Goal: Information Seeking & Learning: Understand process/instructions

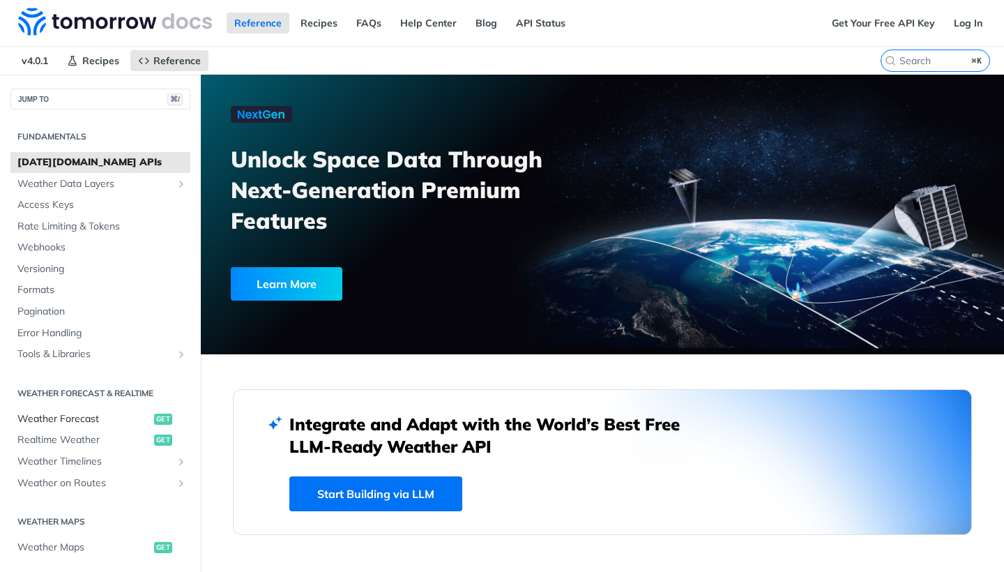
click at [158, 413] on span "get" at bounding box center [163, 418] width 18 height 11
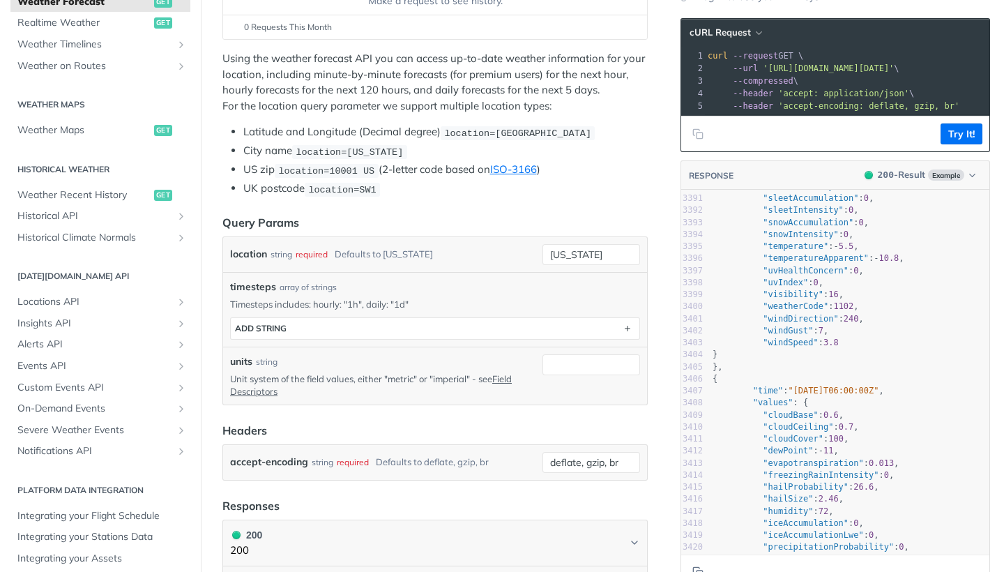
scroll to position [119, 0]
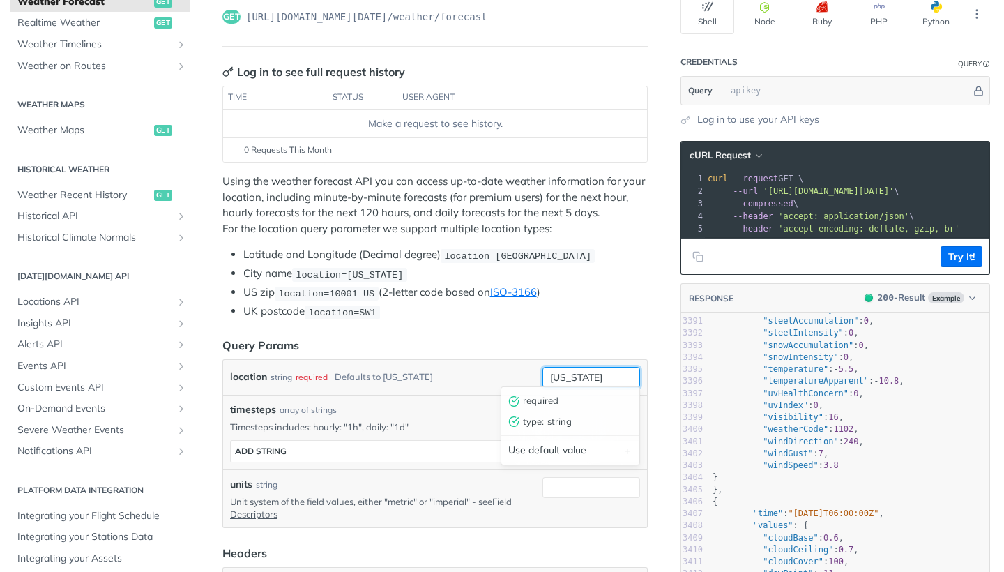
click at [566, 374] on input "new york" at bounding box center [591, 377] width 98 height 21
drag, startPoint x: 601, startPoint y: 372, endPoint x: 542, endPoint y: 376, distance: 58.8
click at [542, 376] on input "new york" at bounding box center [591, 377] width 98 height 21
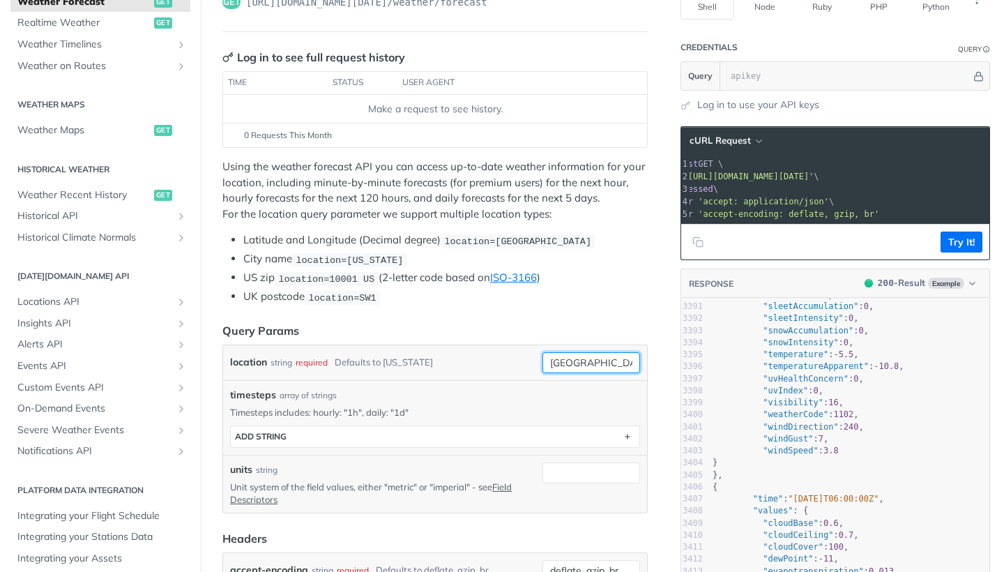
scroll to position [0, 103]
click at [953, 240] on button "Try It!" at bounding box center [961, 241] width 42 height 21
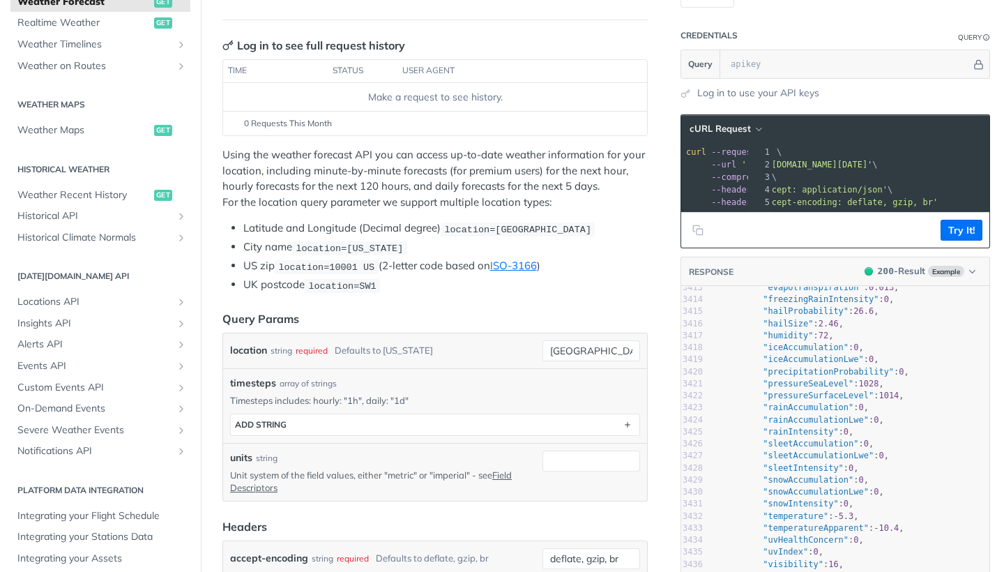
scroll to position [0, 0]
drag, startPoint x: 972, startPoint y: 162, endPoint x: 769, endPoint y: 160, distance: 203.6
click at [769, 160] on span "'https://api.tomorrow.io/v4/weather/forecast?location=zambia'" at bounding box center [828, 165] width 131 height 10
copy span "https://api.tomorrow.io/v4/weather/forecast?location=zambia"
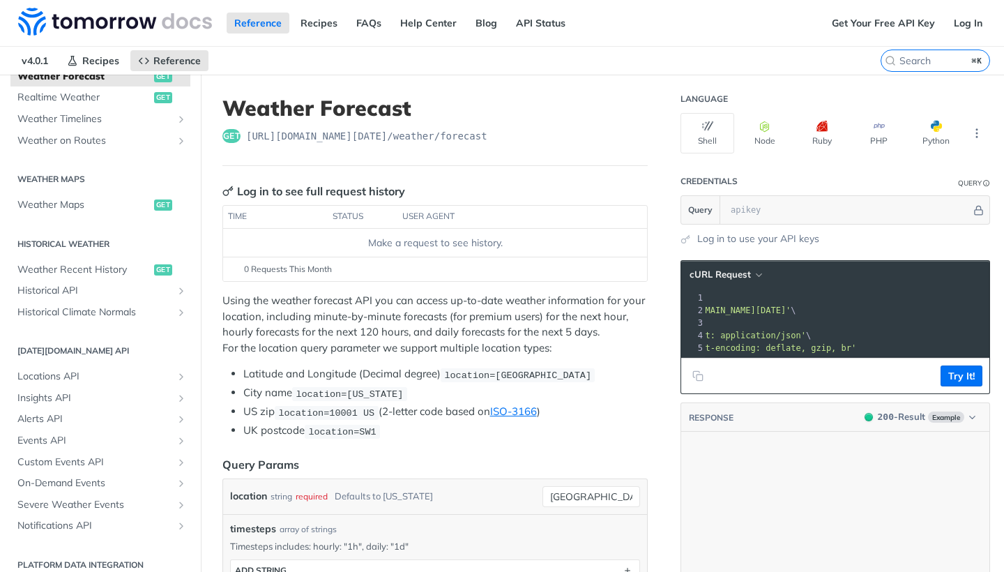
scroll to position [37412, 0]
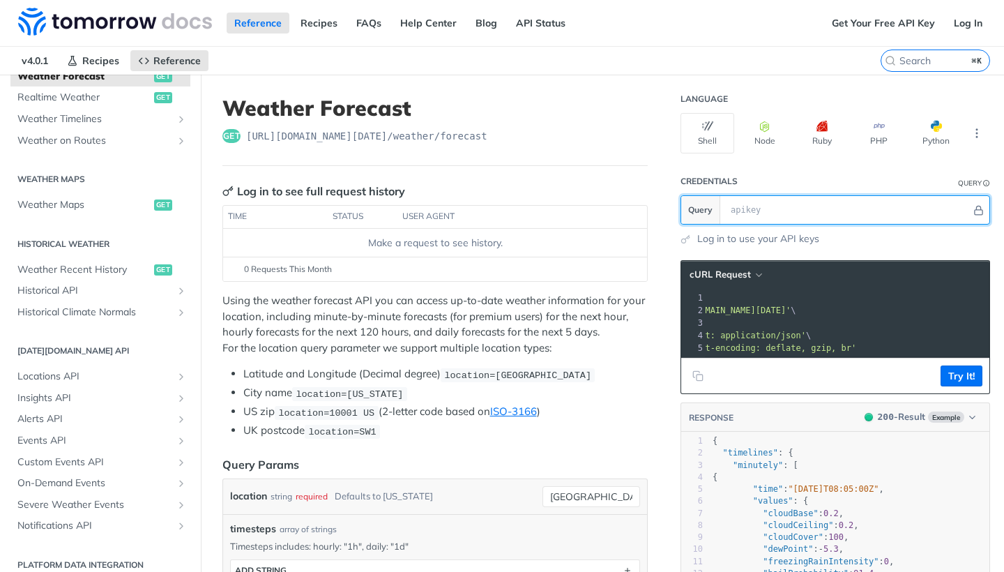
click at [774, 214] on input "text" at bounding box center [847, 210] width 247 height 28
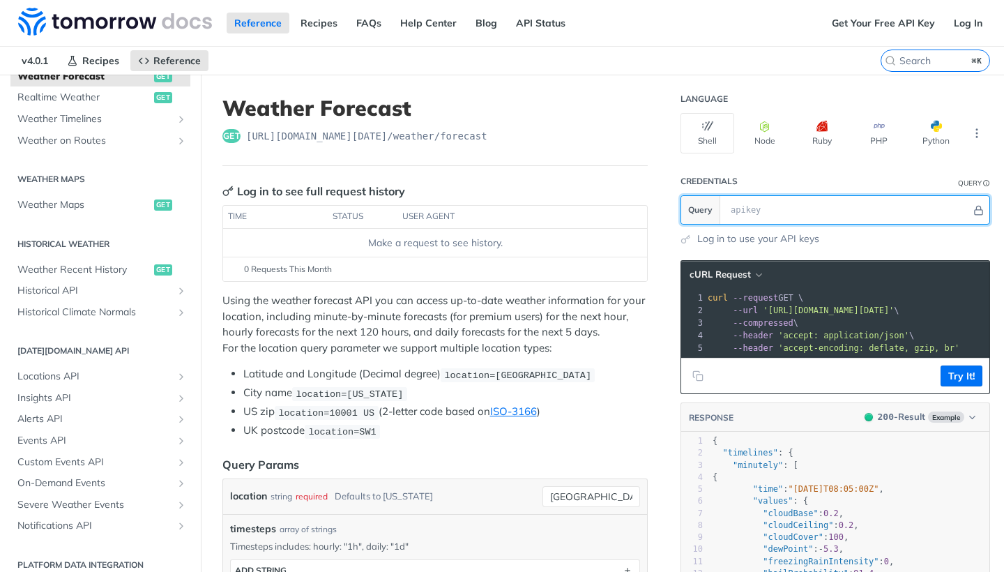
scroll to position [6, 0]
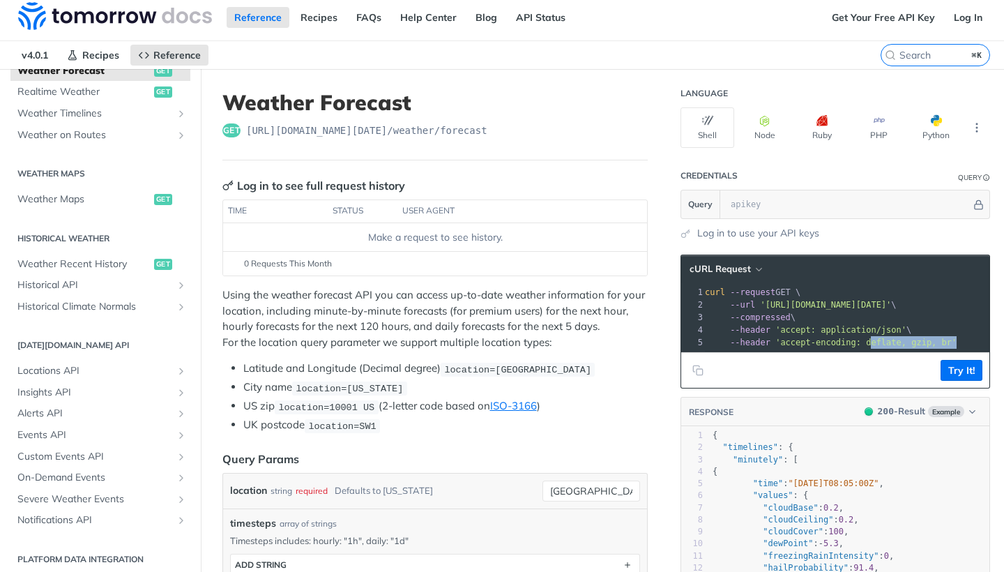
drag, startPoint x: 873, startPoint y: 344, endPoint x: 963, endPoint y: 339, distance: 90.7
click at [963, 339] on pre "--header 'accept-encoding: deflate, gzip, br'" at bounding box center [896, 342] width 388 height 13
click at [972, 349] on div "xxxxxxxxxx 1 curl --request GET \ 2 --url 'https://api.tomorrow.io/v4/weather/f…" at bounding box center [896, 317] width 388 height 68
drag, startPoint x: 960, startPoint y: 344, endPoint x: 873, endPoint y: 341, distance: 87.2
click at [873, 341] on span "'accept-encoding: deflate, gzip, br'" at bounding box center [865, 342] width 181 height 10
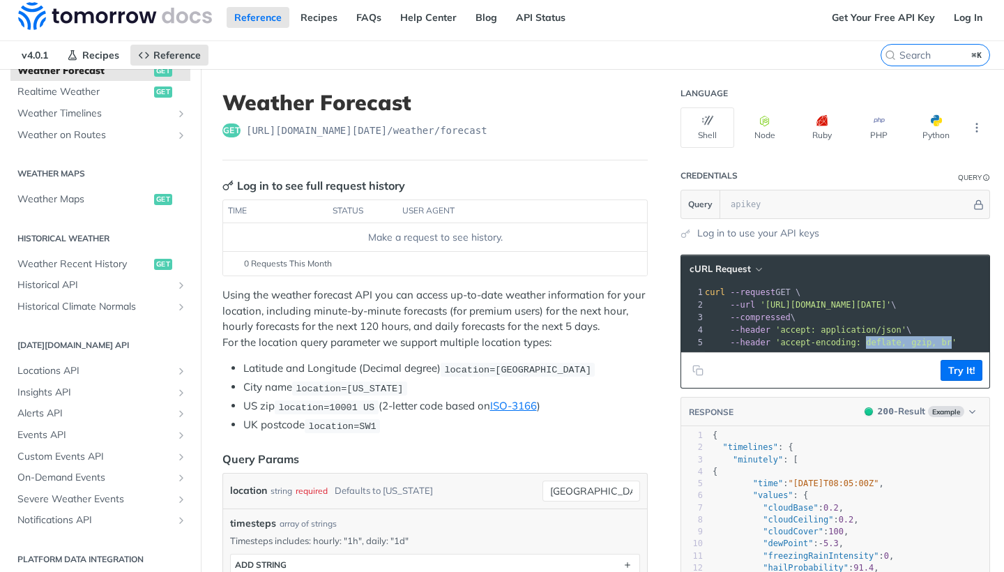
copy span "deflate, gzip, br"
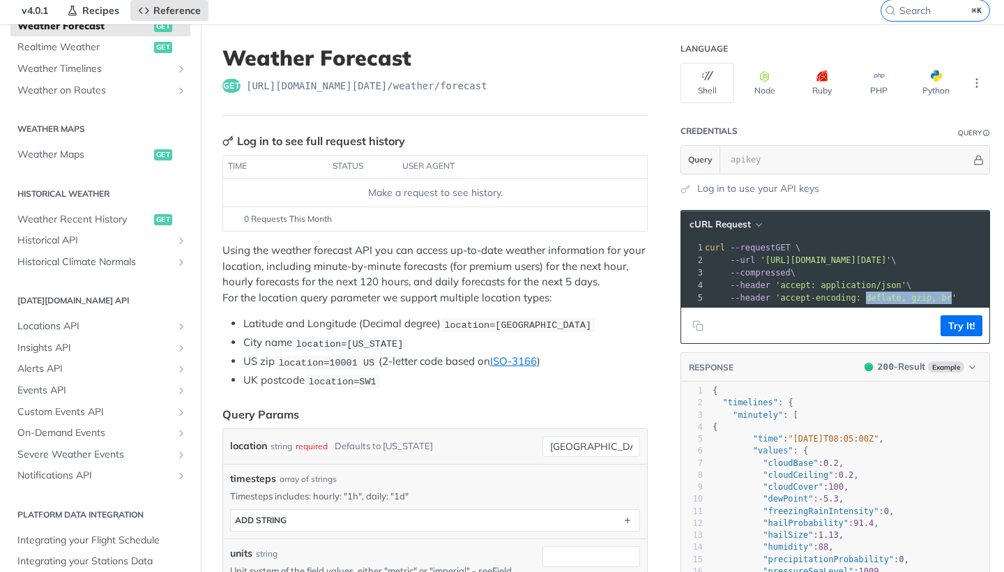
scroll to position [52, 0]
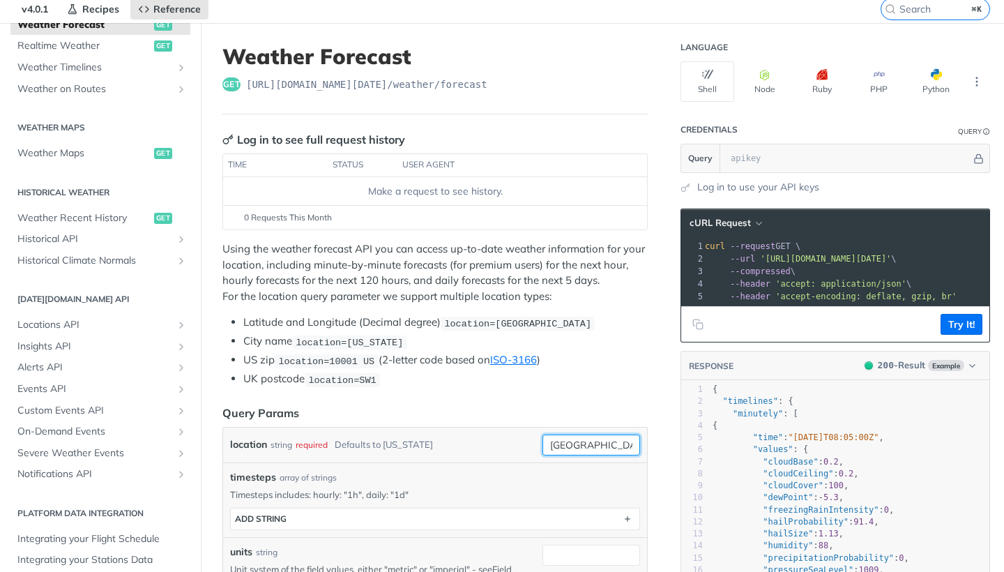
click at [576, 438] on input "zambia" at bounding box center [591, 444] width 98 height 21
click at [963, 320] on button "Try It!" at bounding box center [961, 324] width 42 height 21
click at [963, 323] on button "Try It!" at bounding box center [961, 324] width 42 height 21
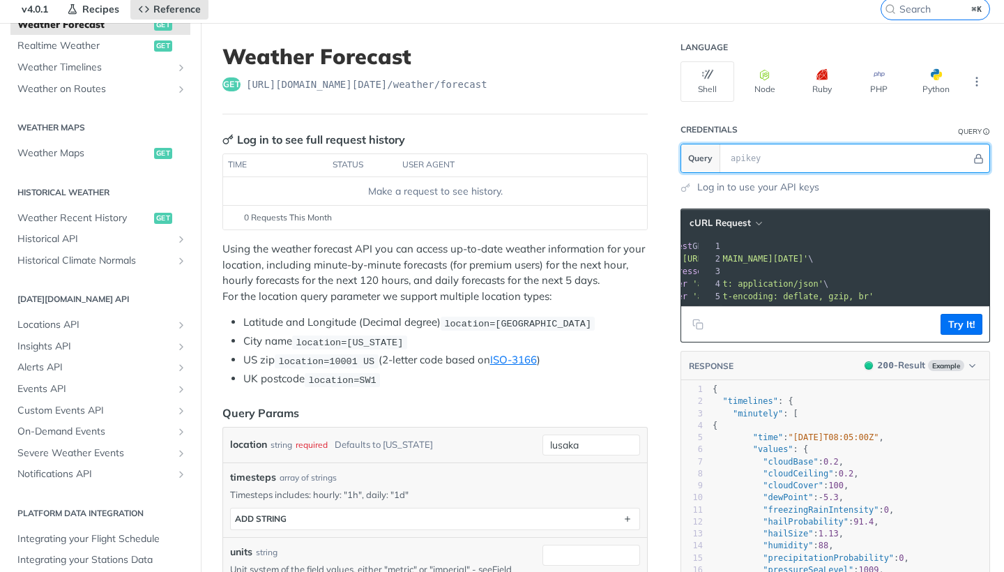
scroll to position [0, 103]
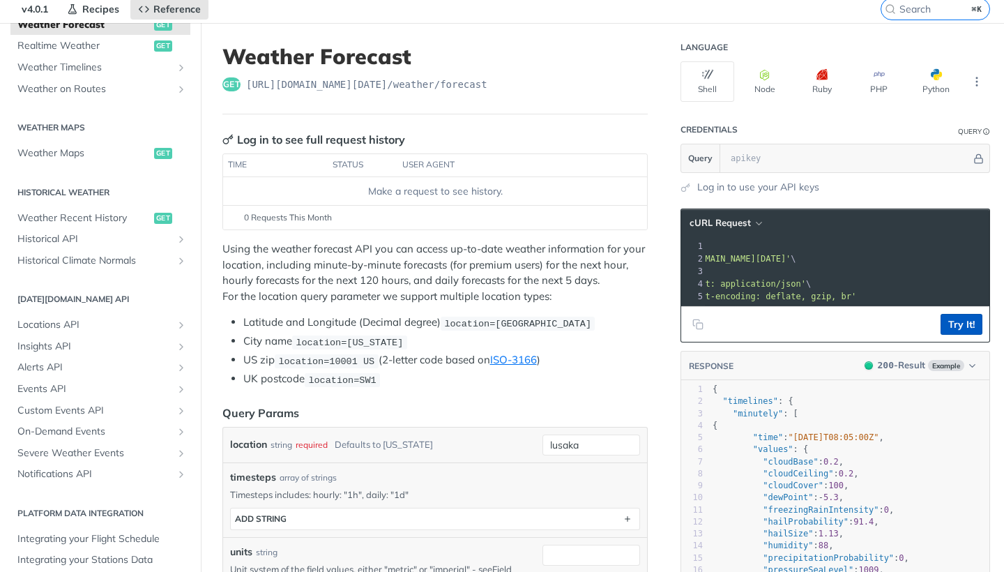
click at [949, 317] on button "Try It!" at bounding box center [961, 324] width 42 height 21
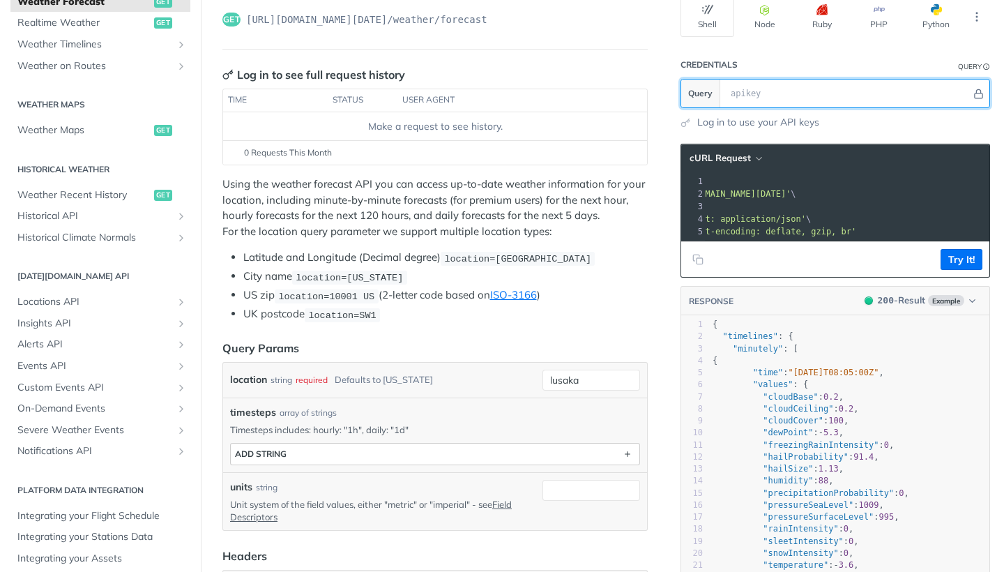
scroll to position [116, 0]
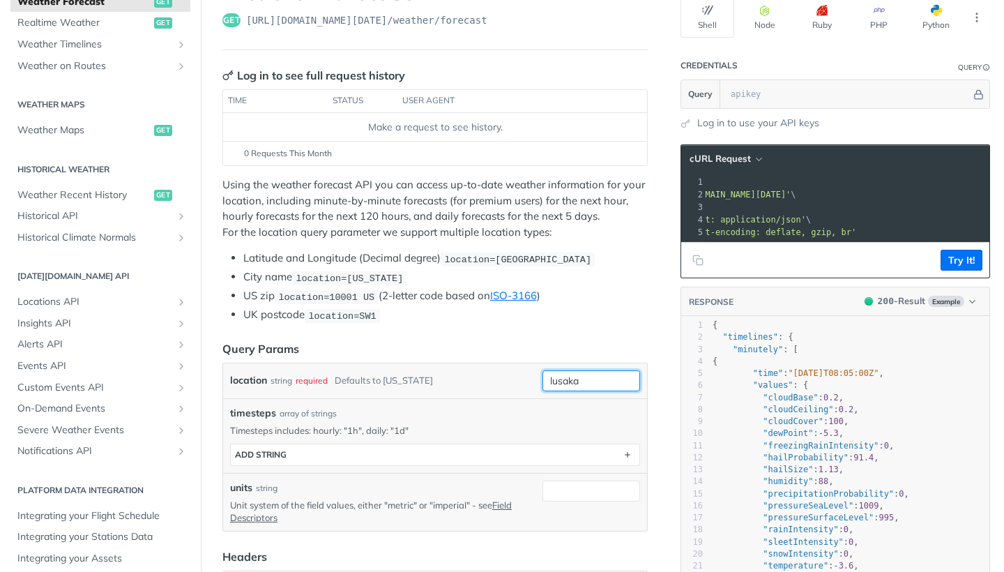
click at [574, 372] on input "lusaka" at bounding box center [591, 380] width 98 height 21
click at [966, 253] on button "Try It!" at bounding box center [961, 260] width 42 height 21
click at [967, 253] on button "Try It!" at bounding box center [961, 260] width 42 height 21
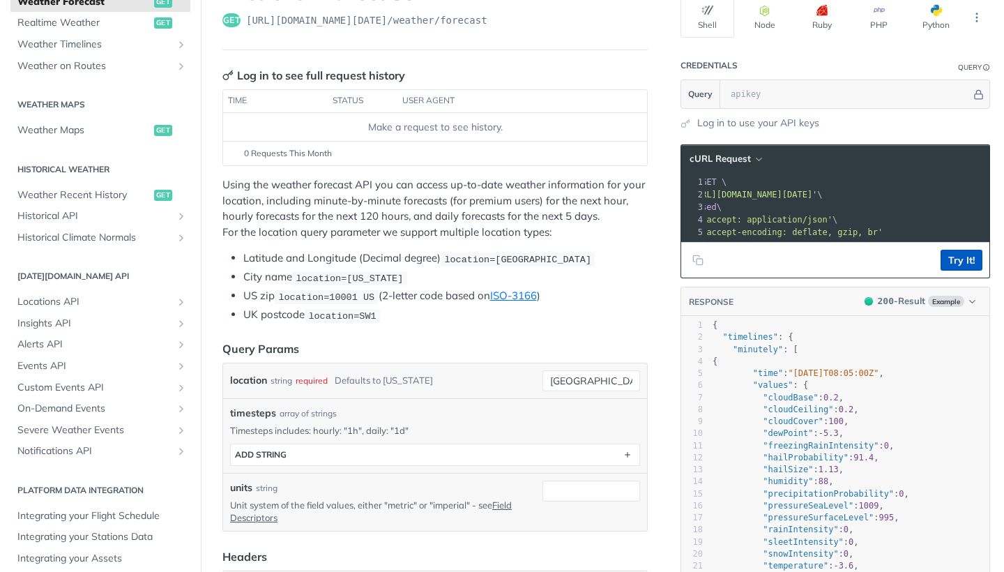
click at [967, 253] on button "Try It!" at bounding box center [961, 260] width 42 height 21
type input "z"
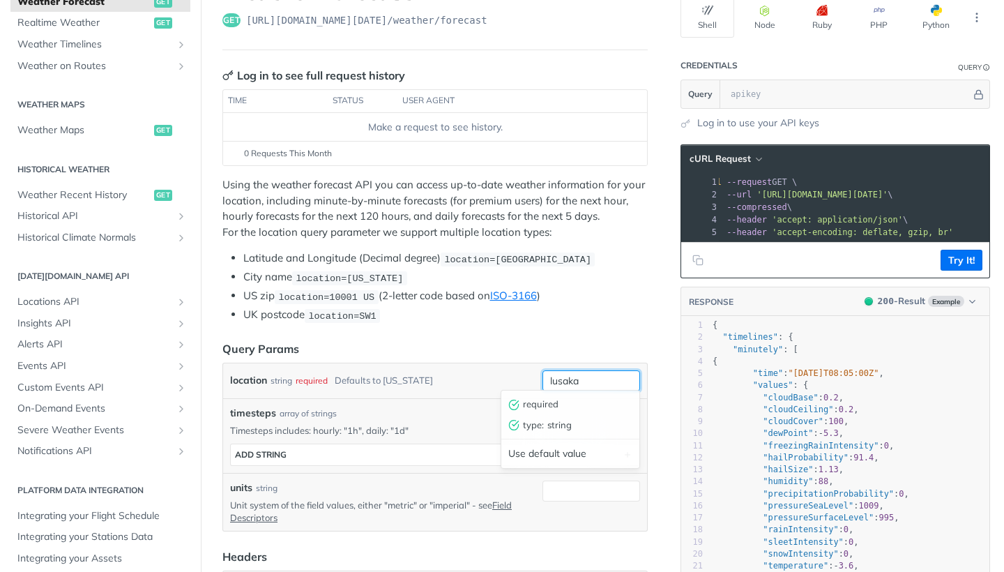
scroll to position [0, 0]
type input "lusaka"
